Goal: Navigation & Orientation: Go to known website

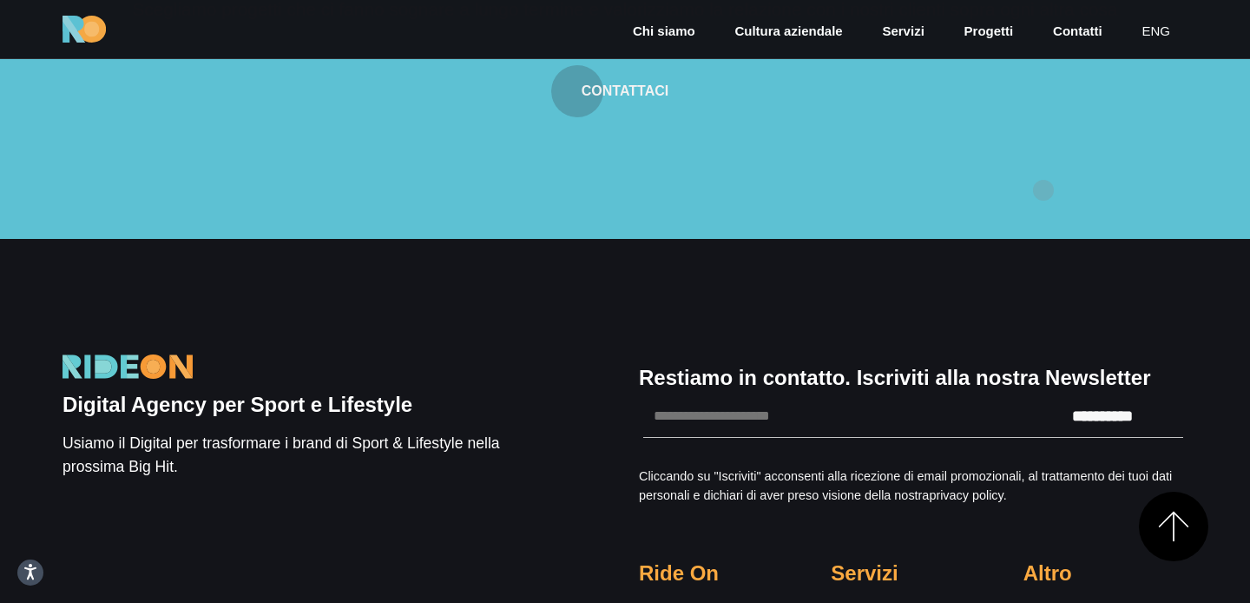
scroll to position [5115, 0]
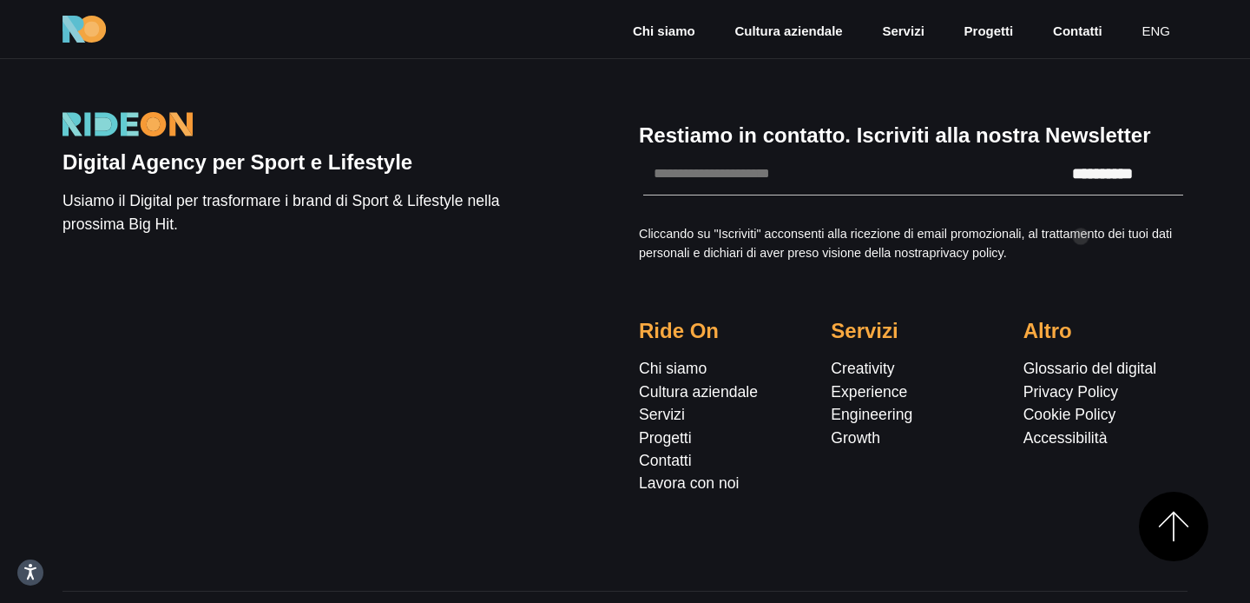
click at [1081, 236] on div "**********" at bounding box center [913, 302] width 576 height 427
click at [1162, 234] on div "**********" at bounding box center [913, 302] width 576 height 427
click at [1154, 234] on div "**********" at bounding box center [913, 302] width 576 height 427
click at [1159, 25] on link "eng" at bounding box center [1156, 32] width 32 height 20
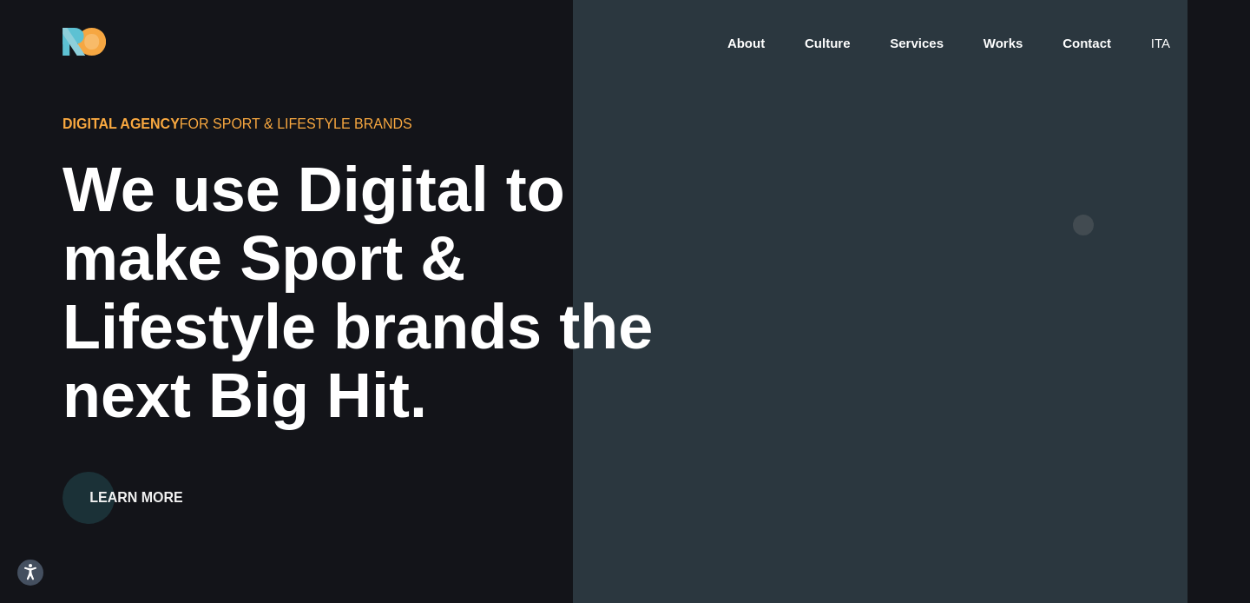
click at [1084, 224] on div at bounding box center [880, 301] width 615 height 603
click at [1084, 225] on div at bounding box center [880, 301] width 615 height 603
click at [1103, 213] on div at bounding box center [880, 301] width 615 height 603
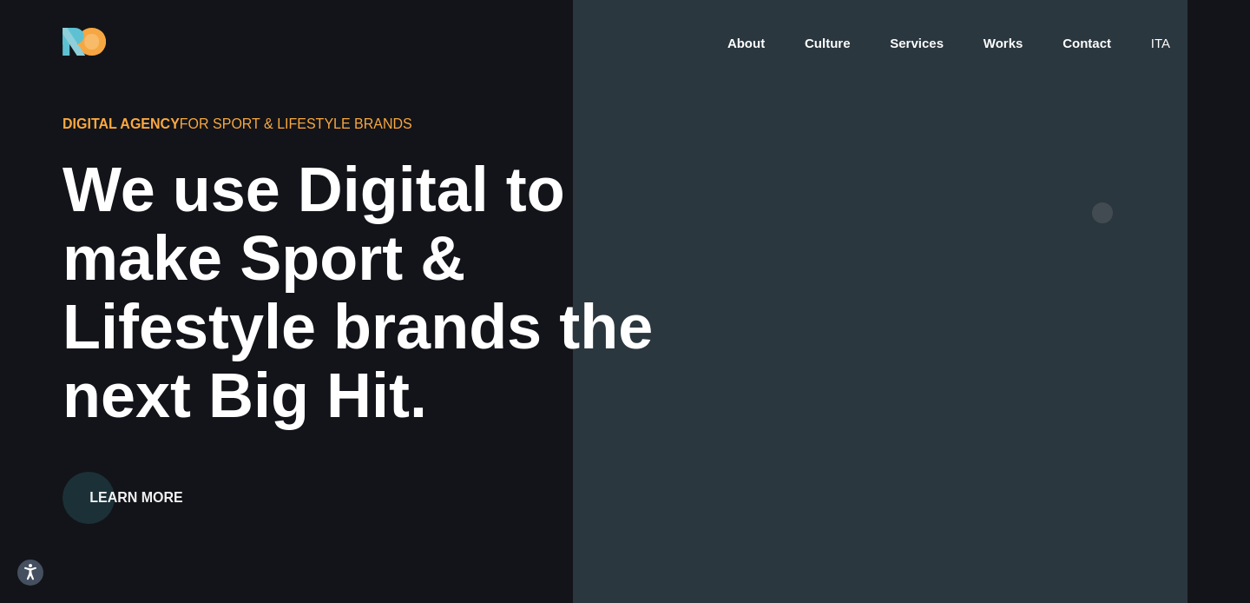
click at [1103, 213] on div at bounding box center [880, 301] width 615 height 603
click at [1112, 202] on div at bounding box center [880, 301] width 615 height 603
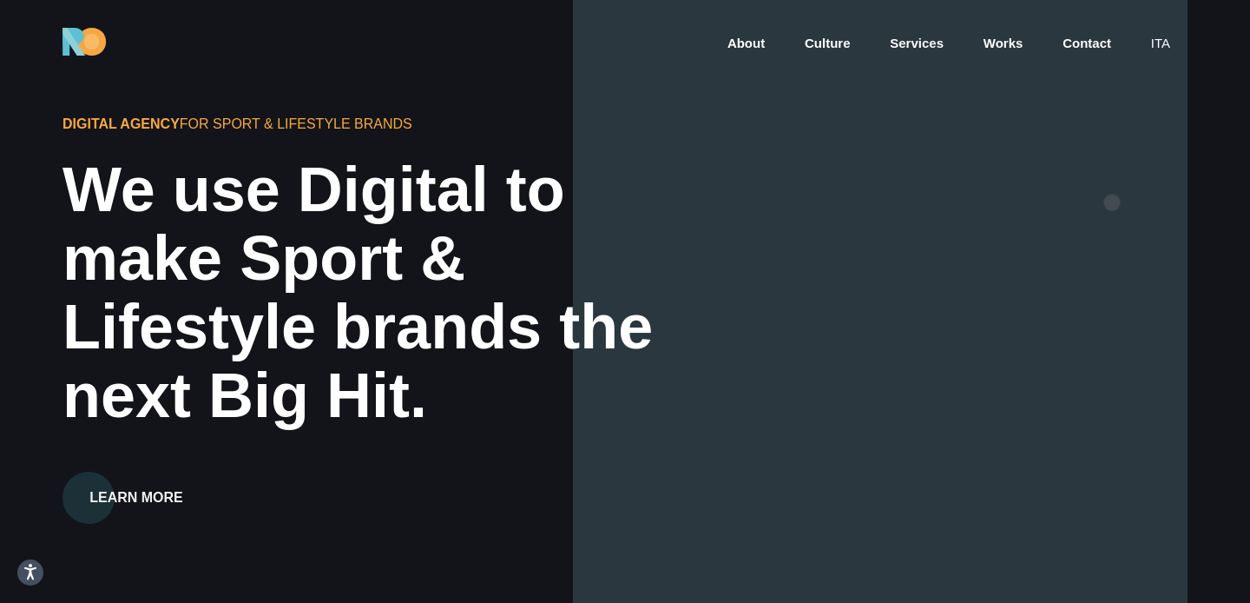
click at [1112, 202] on div at bounding box center [880, 301] width 615 height 603
click at [1128, 188] on div at bounding box center [880, 301] width 615 height 603
click at [1143, 184] on div at bounding box center [880, 301] width 615 height 603
click at [963, 150] on div at bounding box center [880, 301] width 615 height 603
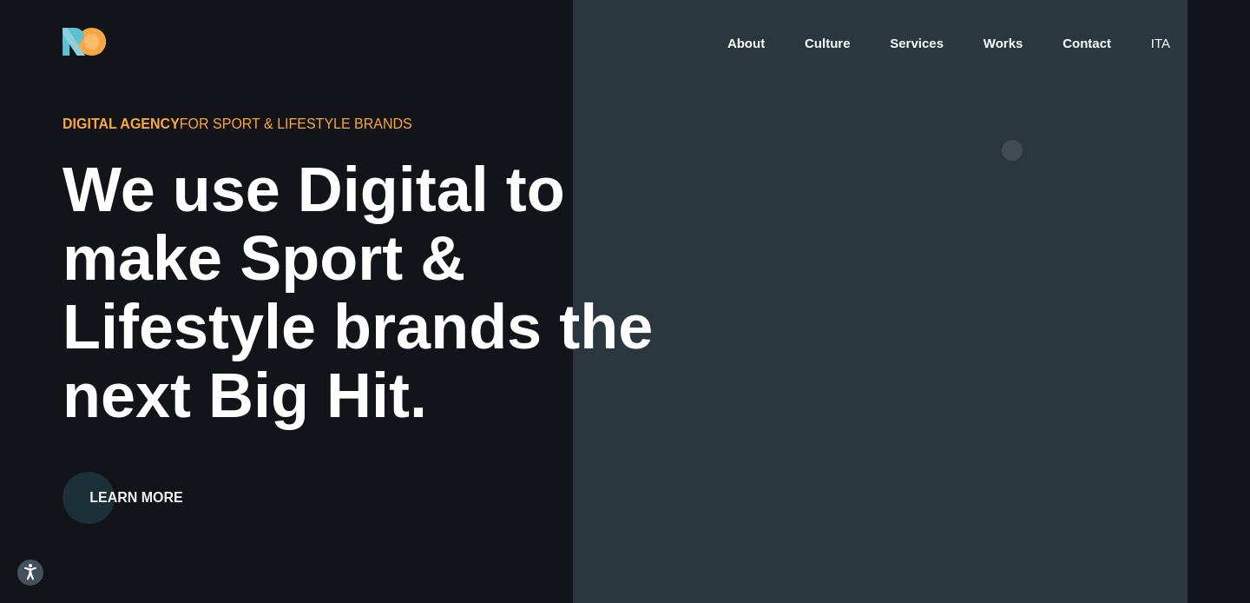
click at [1023, 150] on div at bounding box center [880, 301] width 615 height 603
click at [1051, 150] on div at bounding box center [880, 301] width 615 height 603
click at [1109, 150] on div at bounding box center [880, 301] width 615 height 603
click at [1117, 150] on div at bounding box center [880, 301] width 615 height 603
